Goal: Task Accomplishment & Management: Use online tool/utility

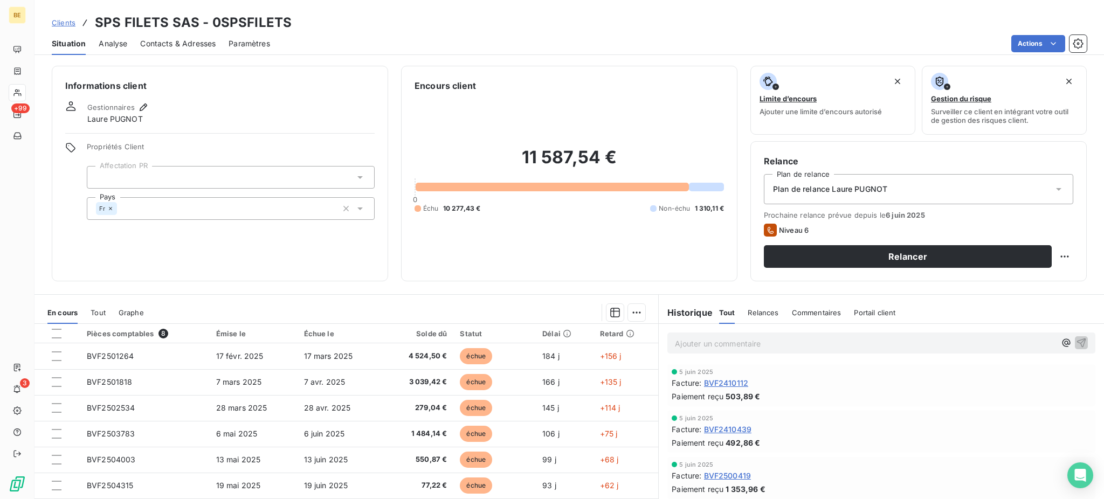
scroll to position [64, 0]
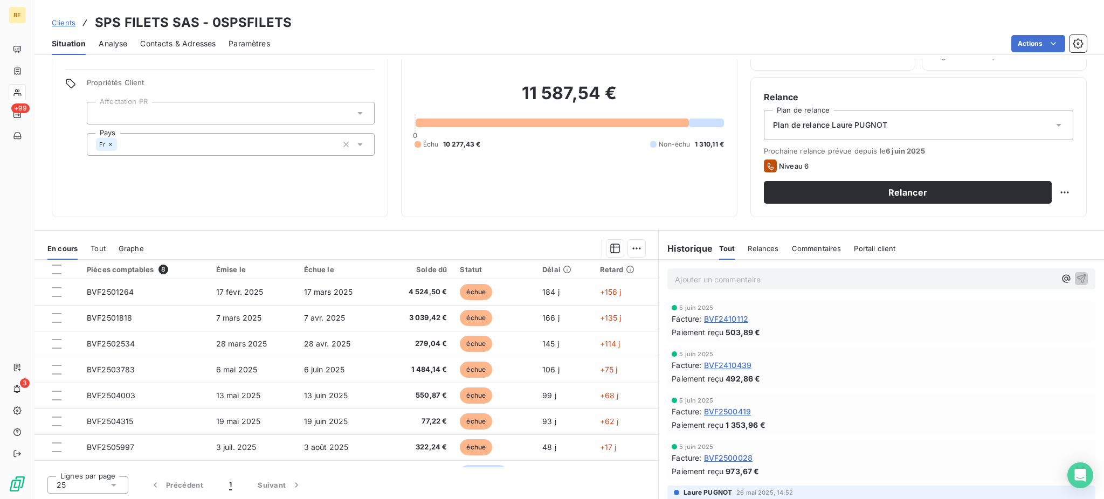
click at [66, 15] on div "Clients SPS FILETS SAS - 0SPSFILETS" at bounding box center [172, 22] width 240 height 19
click at [69, 24] on span "Clients" at bounding box center [64, 22] width 24 height 9
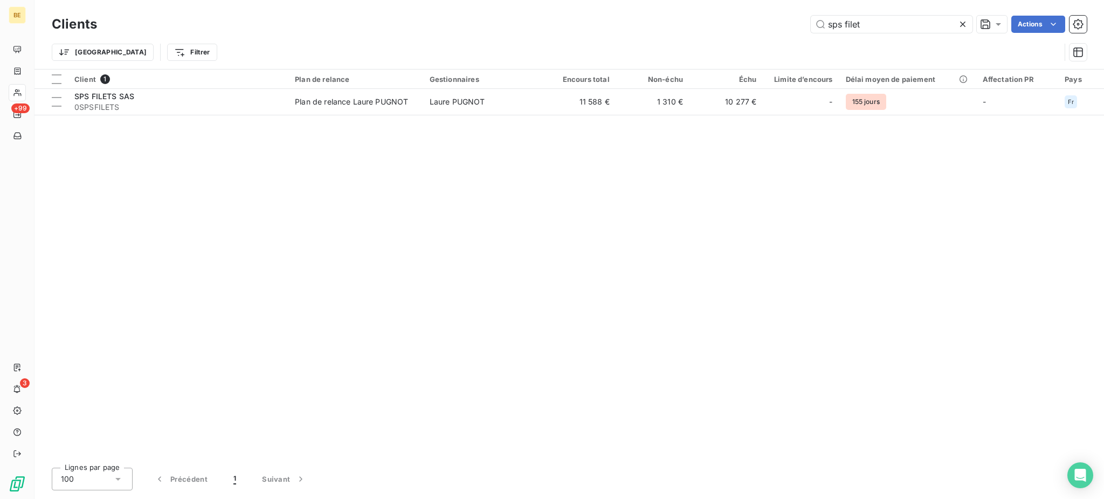
drag, startPoint x: 868, startPoint y: 22, endPoint x: 803, endPoint y: 3, distance: 67.3
click at [805, 22] on div "sps filet Actions" at bounding box center [598, 24] width 977 height 17
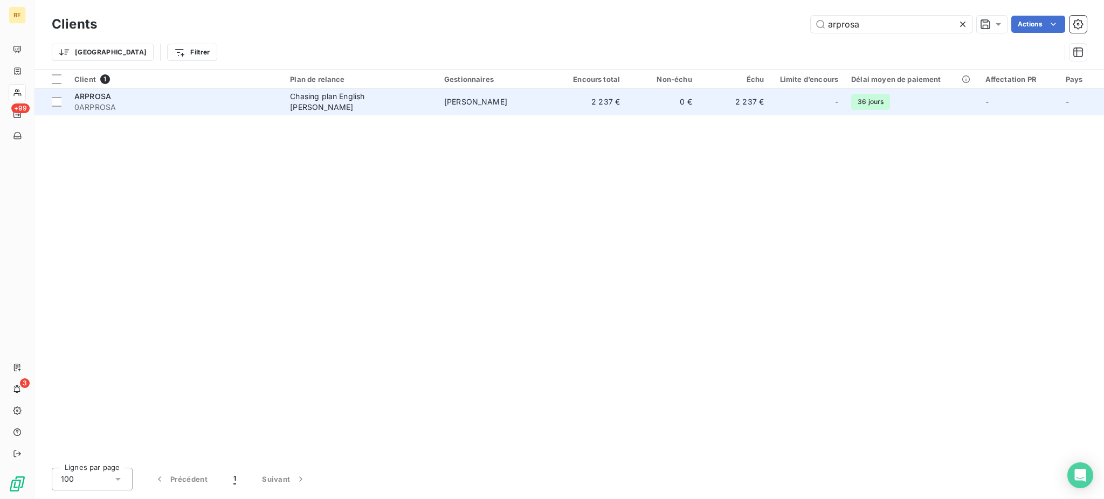
type input "arprosa"
click at [457, 102] on span "[PERSON_NAME]" at bounding box center [475, 101] width 63 height 9
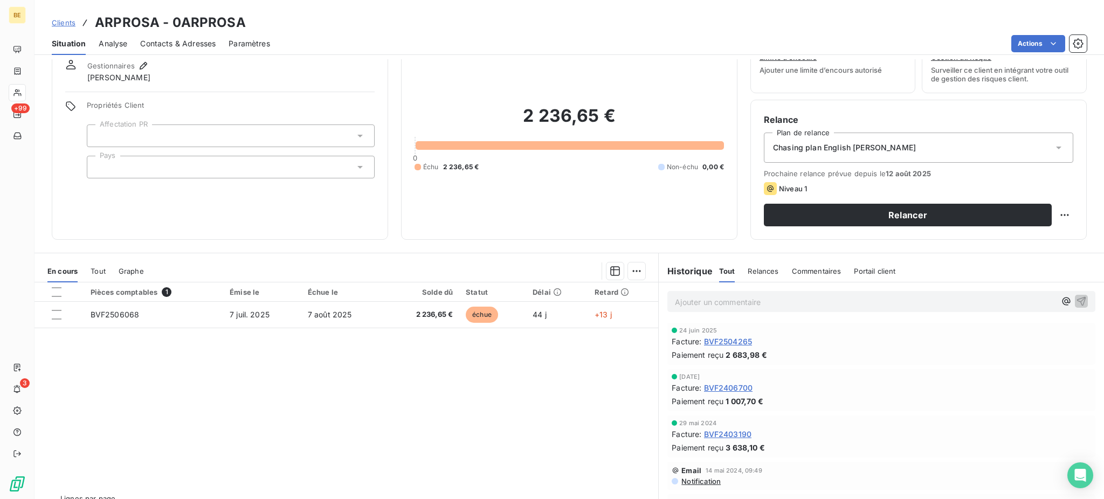
scroll to position [64, 0]
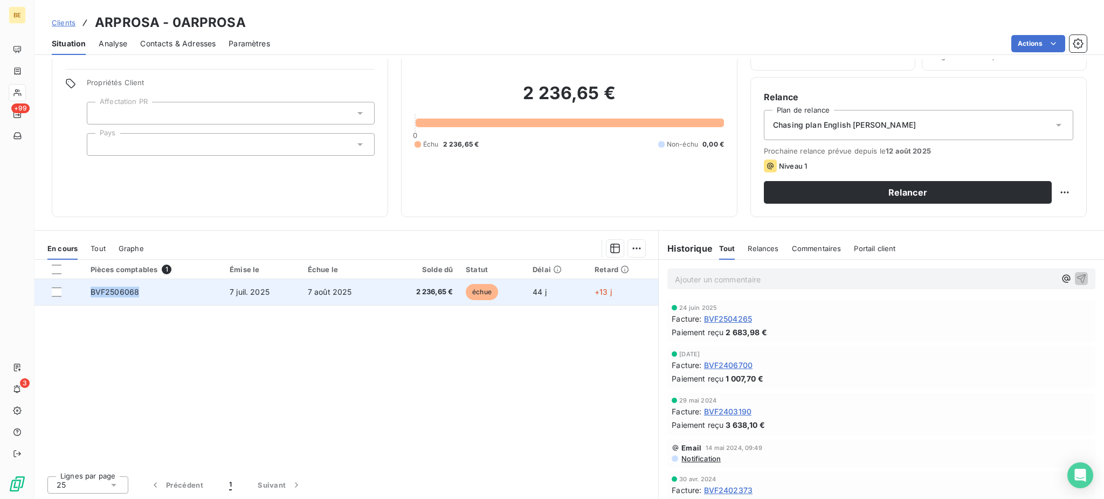
drag, startPoint x: 154, startPoint y: 288, endPoint x: 86, endPoint y: 294, distance: 68.2
click at [86, 294] on td "BVF2506068" at bounding box center [153, 292] width 139 height 26
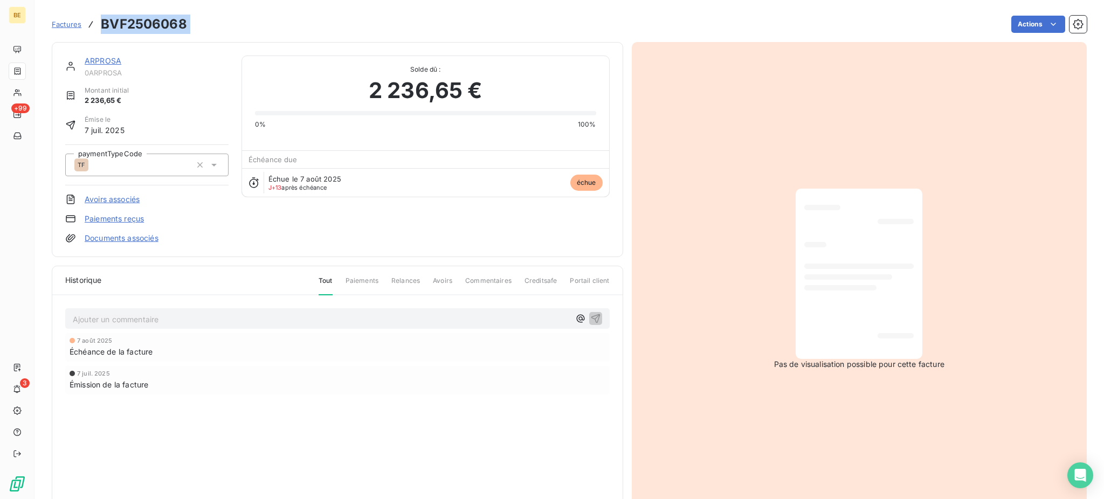
drag, startPoint x: 243, startPoint y: 26, endPoint x: 101, endPoint y: 33, distance: 142.0
click at [101, 33] on div "Factures BVF2506068 Actions" at bounding box center [569, 24] width 1035 height 23
copy section "BVF2506068 Actions"
click at [482, 229] on div "ARPROSA 0ARPROSA Montant initial 2 236,65 € Émise le 7 juil. 2025 paymentTypeCo…" at bounding box center [337, 150] width 545 height 188
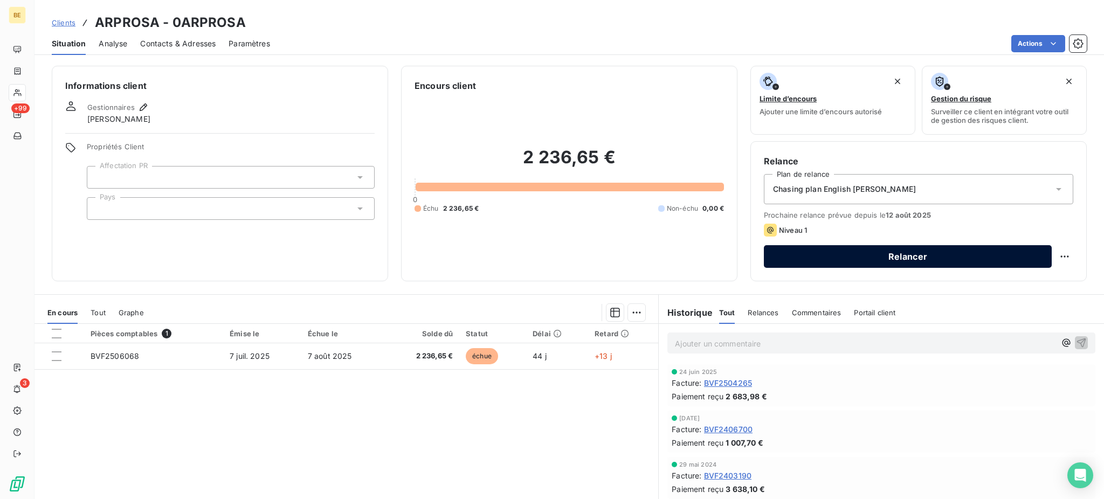
click at [882, 259] on button "Relancer" at bounding box center [908, 256] width 288 height 23
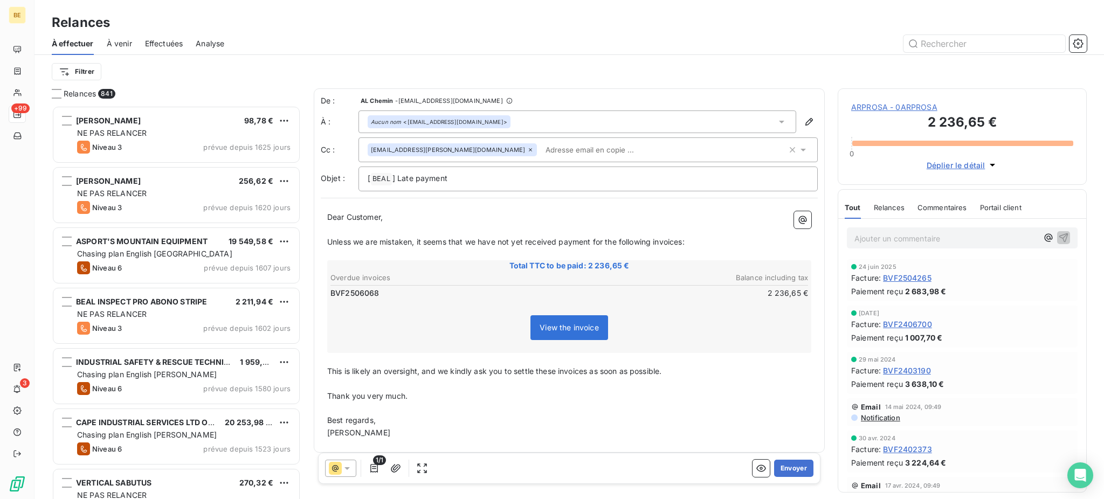
scroll to position [383, 238]
